Goal: Navigation & Orientation: Find specific page/section

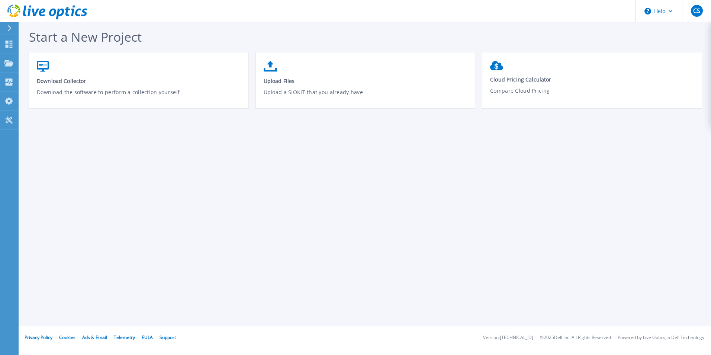
click at [3, 28] on button at bounding box center [9, 28] width 19 height 13
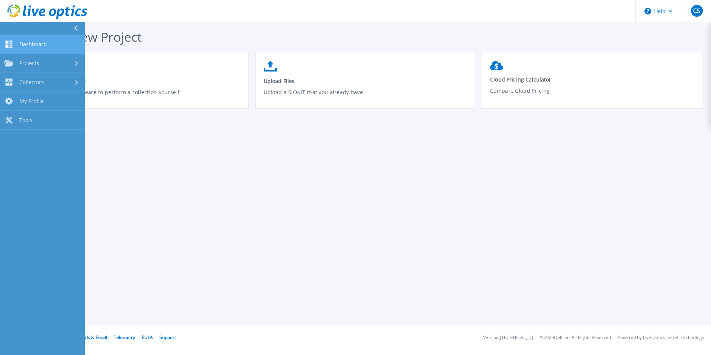
click at [24, 48] on link "Dashboard Dashboard" at bounding box center [42, 44] width 85 height 19
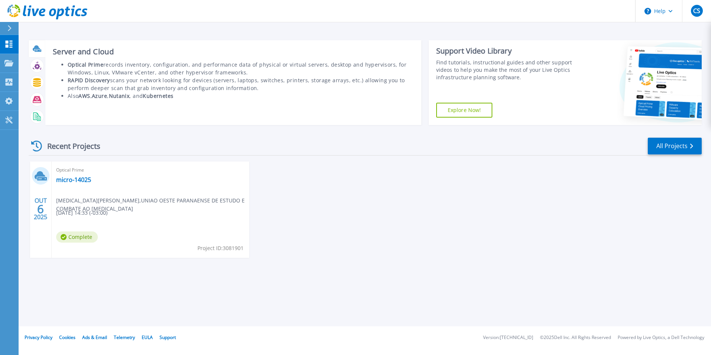
click at [34, 46] on icon at bounding box center [37, 48] width 9 height 9
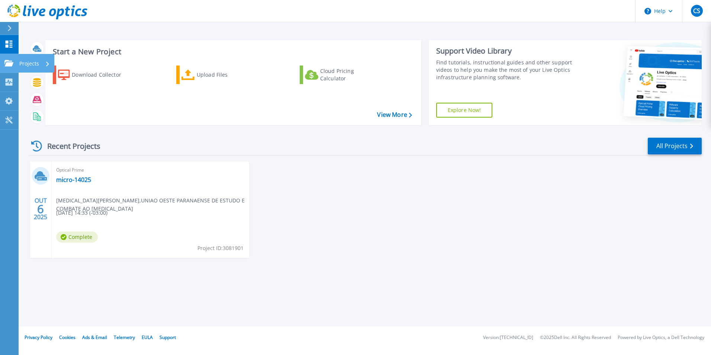
click at [3, 58] on link "Projects Projects" at bounding box center [9, 63] width 19 height 19
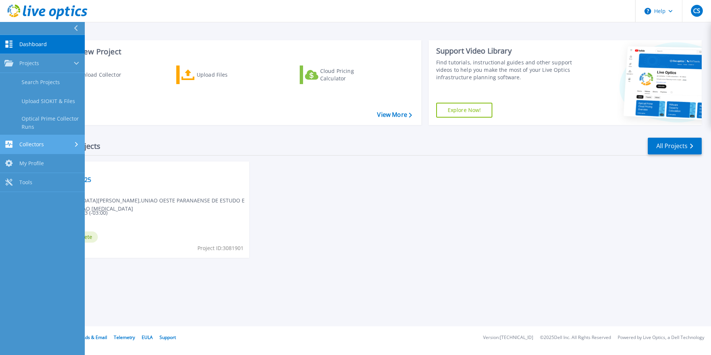
click at [31, 148] on div "Collectors" at bounding box center [23, 144] width 39 height 7
click at [45, 140] on link "My Profile My Profile" at bounding box center [42, 139] width 85 height 19
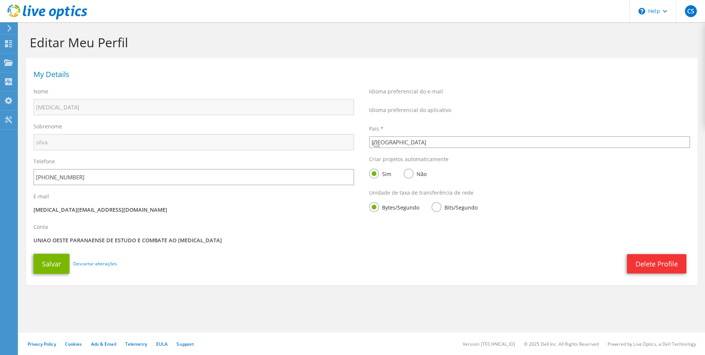
select select "30"
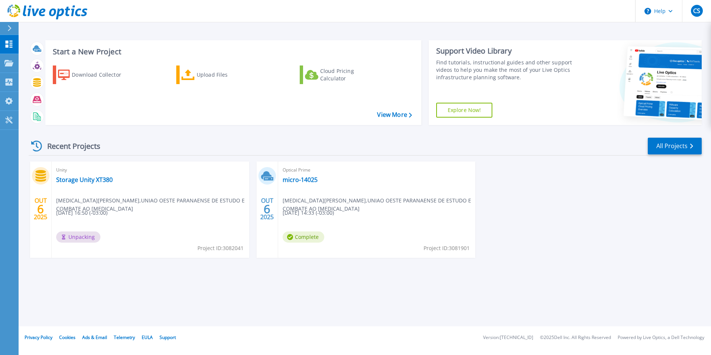
click at [37, 144] on icon at bounding box center [36, 146] width 11 height 11
click at [90, 181] on link "Storage Unity XT380" at bounding box center [84, 179] width 57 height 7
click at [297, 176] on link "micro-14025" at bounding box center [300, 179] width 35 height 7
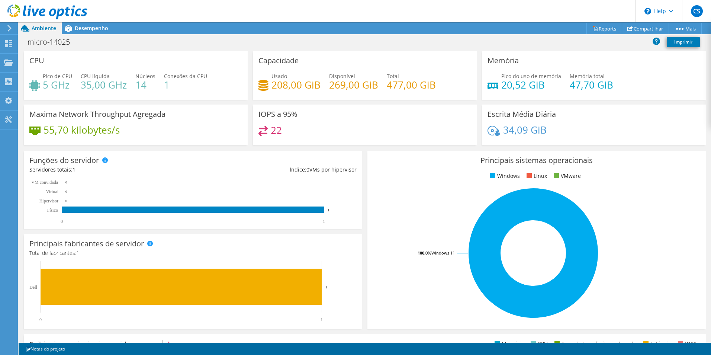
click at [85, 23] on div at bounding box center [43, 12] width 87 height 25
click at [83, 26] on span "Desempenho" at bounding box center [91, 28] width 33 height 7
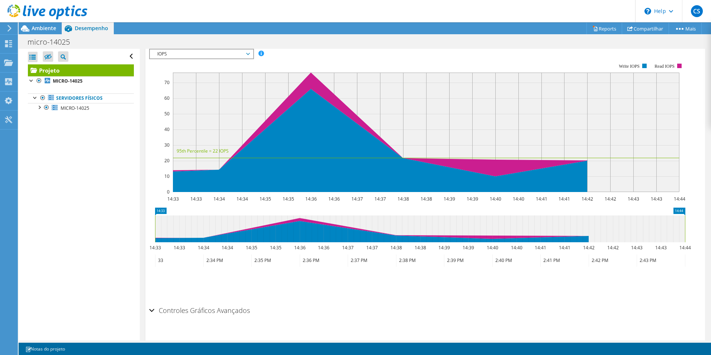
scroll to position [182, 0]
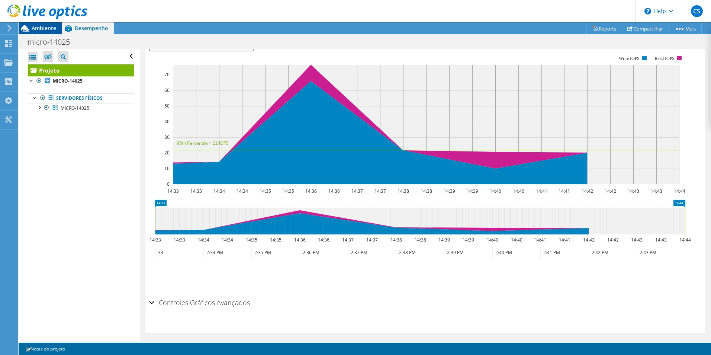
click at [38, 31] on span "Ambiente" at bounding box center [44, 28] width 25 height 7
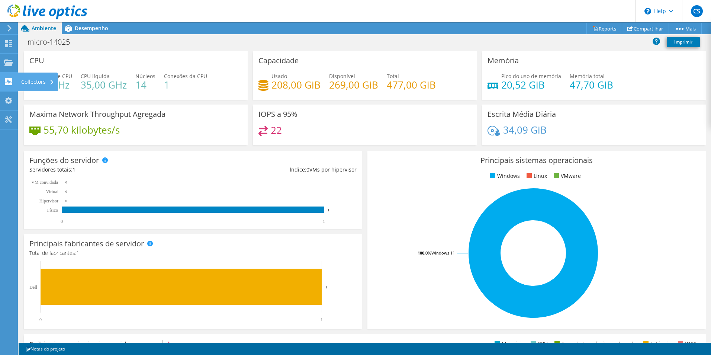
click at [7, 80] on icon at bounding box center [8, 81] width 9 height 7
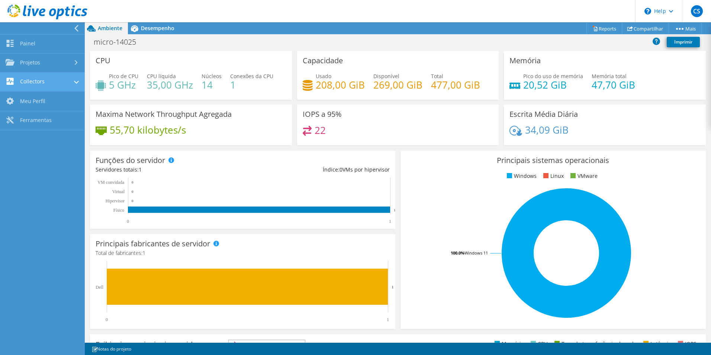
scroll to position [188, 0]
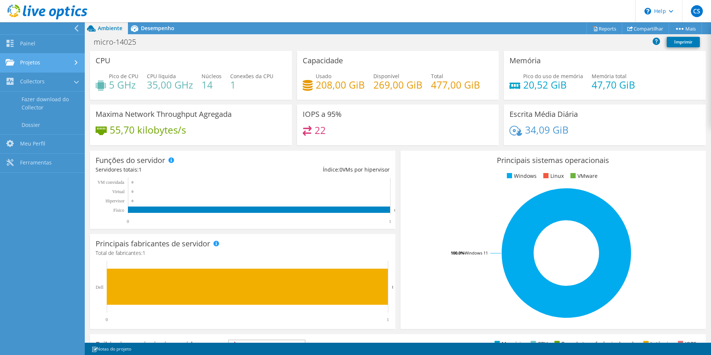
click at [46, 63] on link "Projetos" at bounding box center [42, 63] width 85 height 19
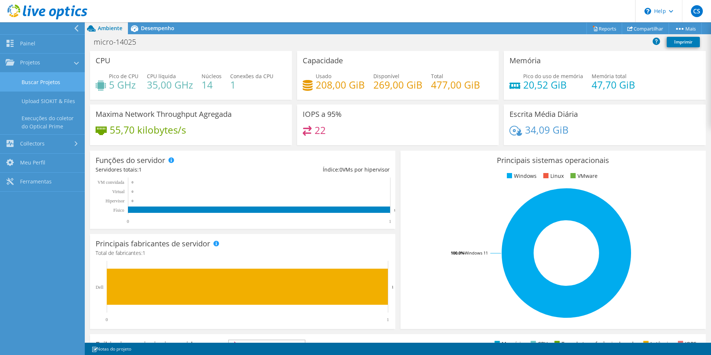
click at [47, 82] on link "Buscar Projetos" at bounding box center [42, 82] width 85 height 19
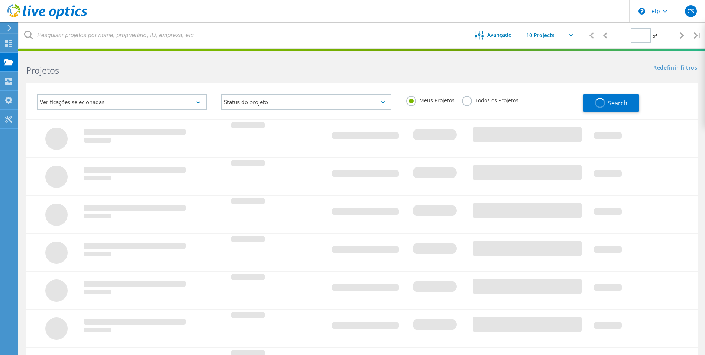
type input "1"
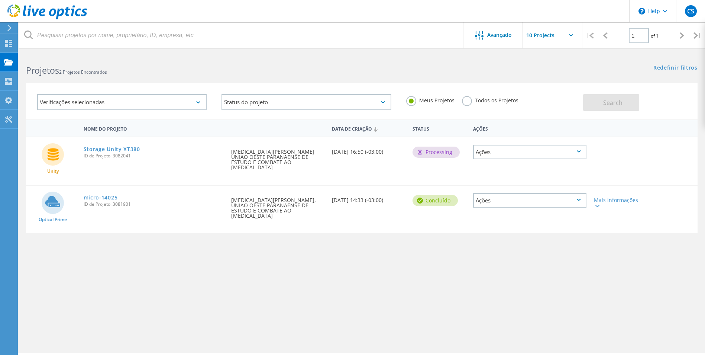
click at [568, 157] on div "Ações" at bounding box center [529, 152] width 113 height 15
click at [587, 268] on div "Nome do Projeto Data de Criação Status Ações Unity Storage Unity XT380 ID de Pr…" at bounding box center [362, 215] width 672 height 193
click at [467, 103] on label "Todos os Projetos" at bounding box center [490, 99] width 57 height 7
click at [0, 0] on input "Todos os Projetos" at bounding box center [0, 0] width 0 height 0
click at [412, 102] on label "Meus Projetos" at bounding box center [430, 99] width 48 height 7
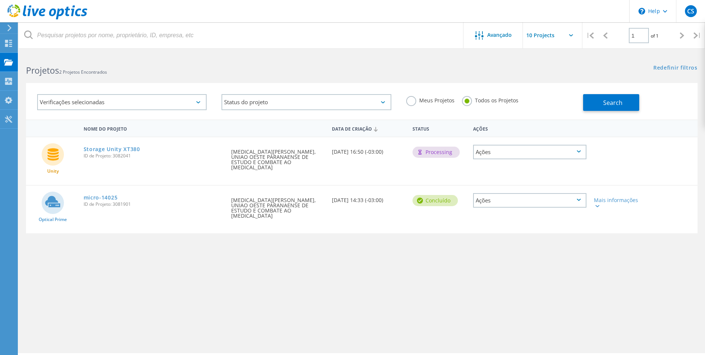
click at [0, 0] on input "Meus Projetos" at bounding box center [0, 0] width 0 height 0
click at [190, 106] on div "Verificações selecionadas" at bounding box center [122, 102] width 170 height 16
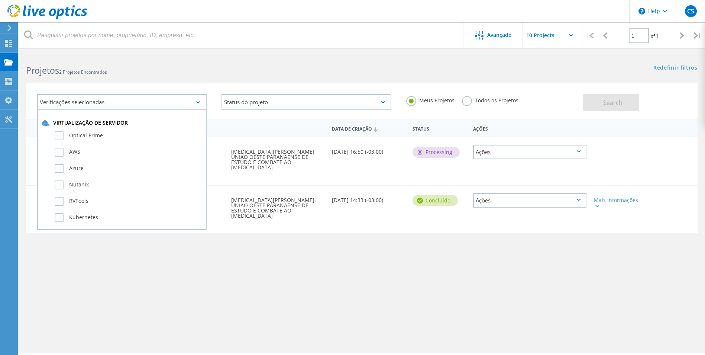
scroll to position [37, 0]
click at [214, 276] on div "Nome do Projeto Data de Criação Status Ações Unity Storage Unity XT380 ID de Pr…" at bounding box center [362, 215] width 672 height 193
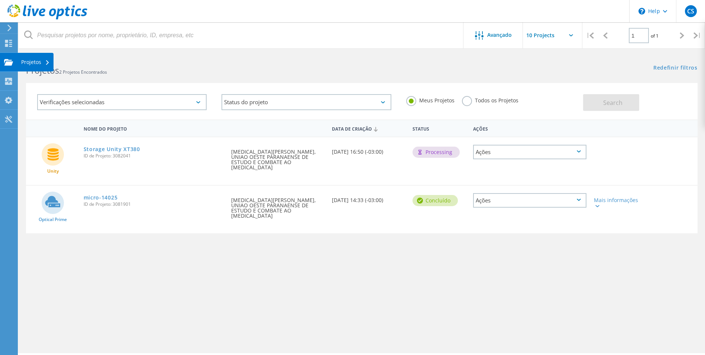
click at [11, 61] on icon at bounding box center [8, 62] width 9 height 7
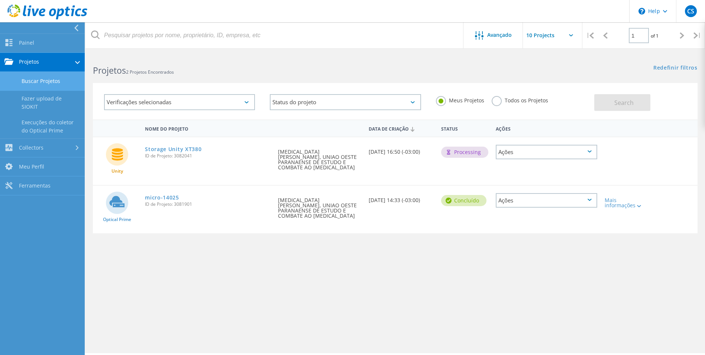
click at [33, 84] on link "Buscar Projetos" at bounding box center [42, 81] width 85 height 19
click at [43, 115] on link "Execuções do coletor do Optical Prime" at bounding box center [42, 127] width 85 height 24
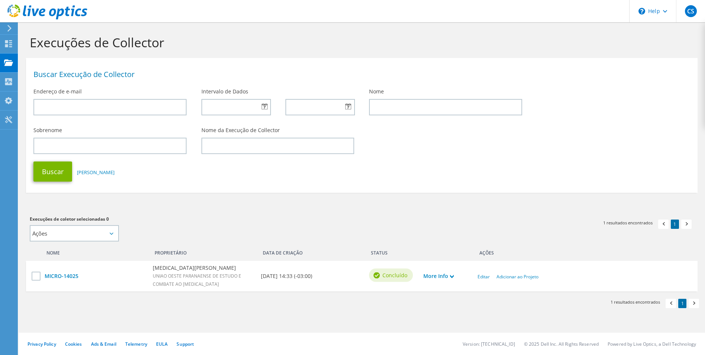
click at [7, 24] on div at bounding box center [43, 12] width 87 height 25
click at [54, 7] on icon at bounding box center [47, 11] width 80 height 15
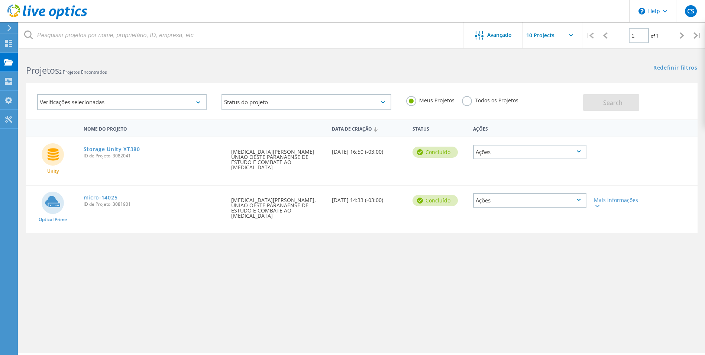
click at [576, 154] on div "Ações" at bounding box center [529, 152] width 113 height 15
click at [525, 136] on div "Detalhes do projeto" at bounding box center [530, 135] width 112 height 12
